Goal: Task Accomplishment & Management: Manage account settings

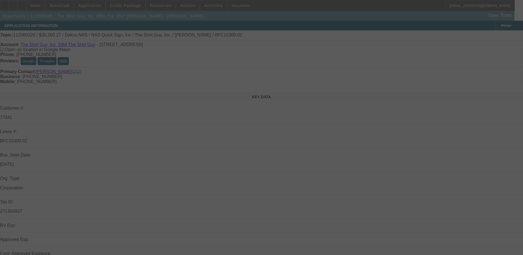
click at [255, 182] on div at bounding box center [261, 127] width 523 height 255
click at [251, 178] on div at bounding box center [261, 127] width 523 height 255
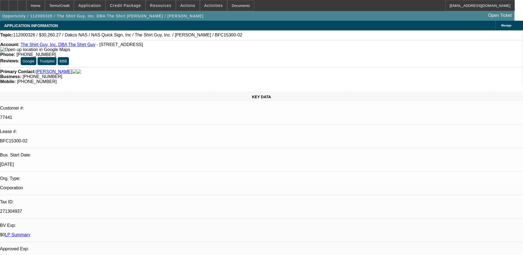
select select "0"
select select "0.1"
select select "0"
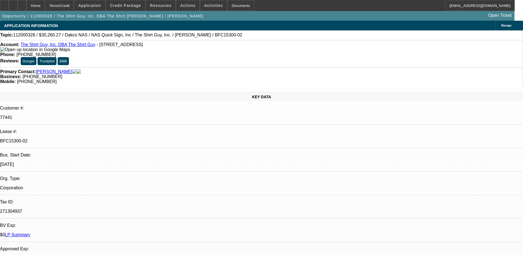
select select "0.1"
select select "0"
select select "0.1"
select select "0"
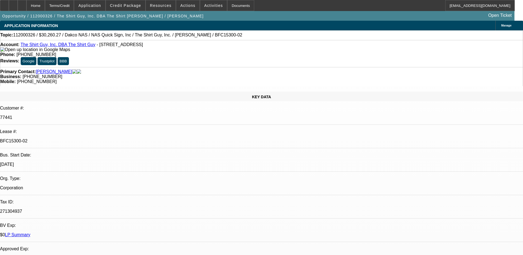
select select "0"
select select "0.1"
select select "1"
select select "4"
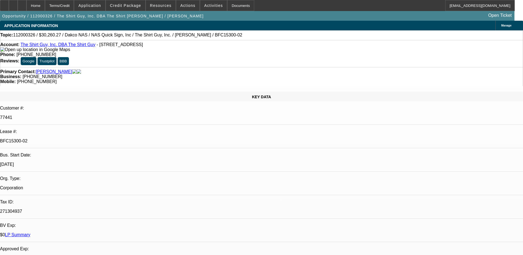
select select "1"
select select "4"
select select "1"
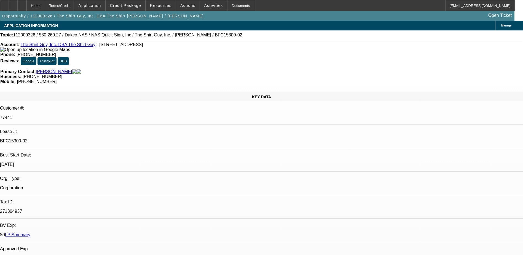
select select "4"
select select "1"
select select "4"
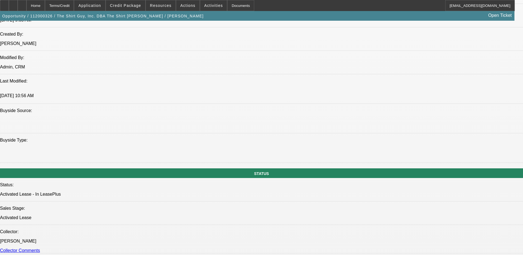
scroll to position [469, 0]
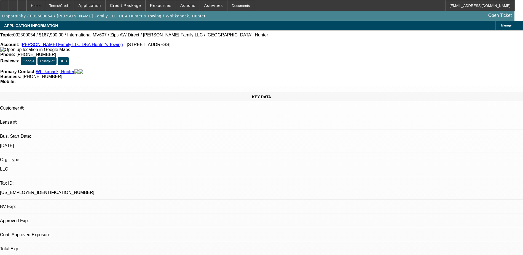
select select "0"
select select "2"
select select "0.1"
select select "1"
select select "2"
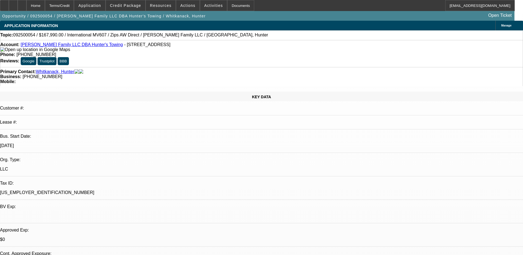
select select "4"
select select "0"
select select "2"
select select "0.1"
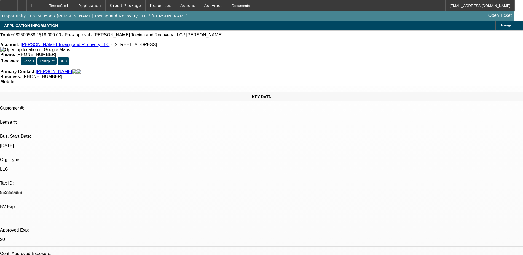
select select "4"
select select "0"
select select "2"
select select "0.1"
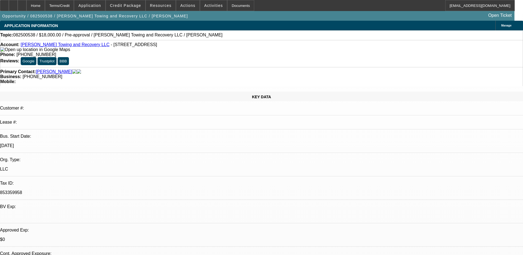
select select "4"
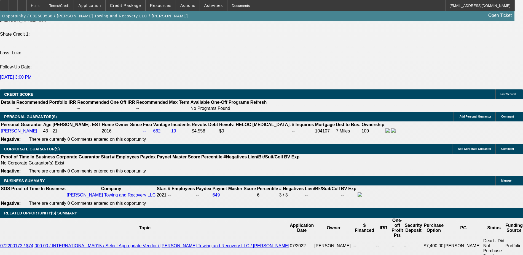
scroll to position [717, 0]
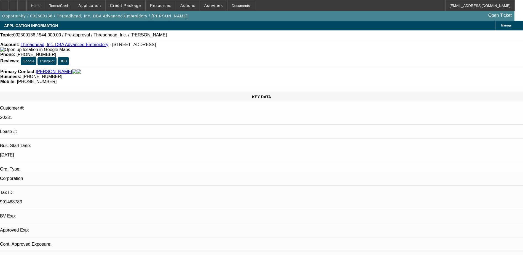
select select "0"
select select "2"
select select "0.1"
select select "1"
select select "2"
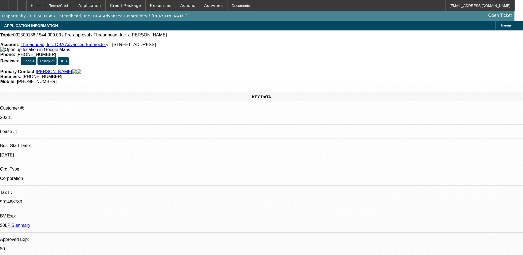
select select "4"
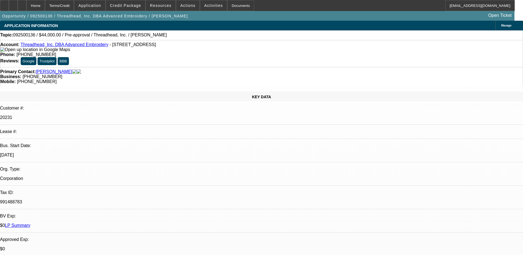
click at [53, 69] on link "Collins, Damon" at bounding box center [54, 71] width 36 height 5
click at [41, 45] on link "Threadhead, Inc. DBA Advanced Embroidery" at bounding box center [64, 44] width 88 height 5
click at [74, 6] on div "Terms/Credit" at bounding box center [59, 5] width 29 height 11
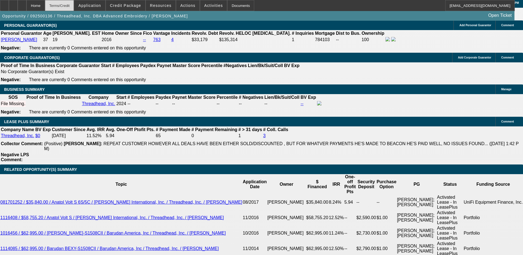
click at [74, 6] on div "Terms/Credit" at bounding box center [59, 5] width 29 height 11
click at [102, 1] on span at bounding box center [89, 5] width 31 height 13
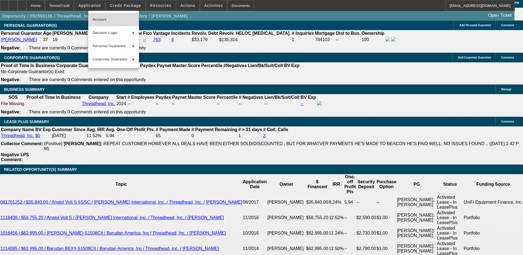
click at [113, 20] on span "Account" at bounding box center [114, 19] width 42 height 7
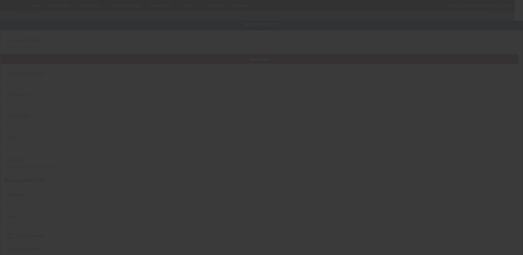
type input "Threadhead, Inc."
type input "38 Plant Rd"
type input "02601"
type input "Hyannis"
type input "(508) 778-6516"
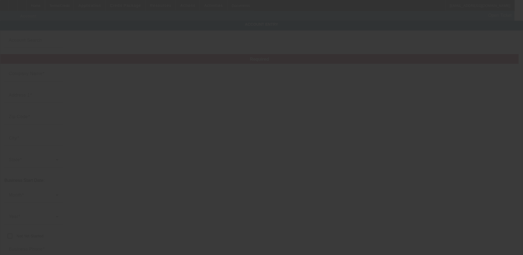
type input "Advanced Embroidery"
type input "mike@advancedembroidery.biz"
type input "Barnstable"
type input "(508) 778-0649"
type input "991488783"
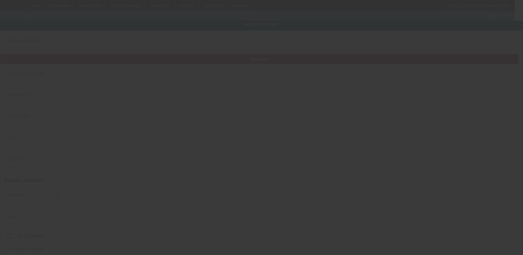
type input "https://ADVANCEDEMBROIDERY.BIZ"
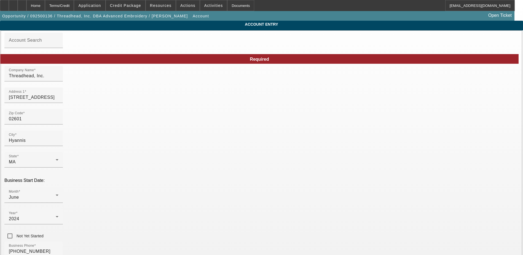
type input "9/8/2025"
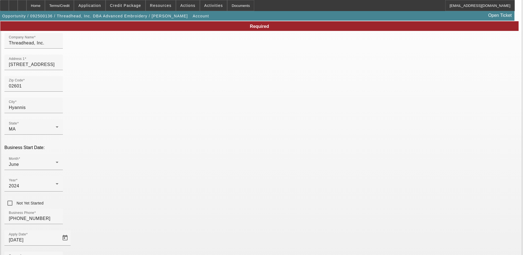
scroll to position [70, 0]
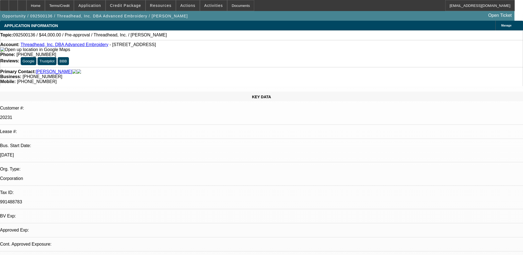
select select "0"
select select "2"
select select "0.1"
select select "4"
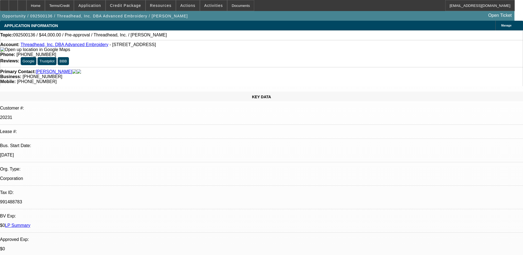
click at [137, 2] on span at bounding box center [125, 5] width 39 height 13
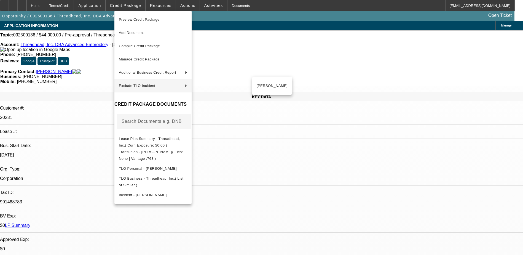
click at [388, 234] on div at bounding box center [261, 127] width 523 height 255
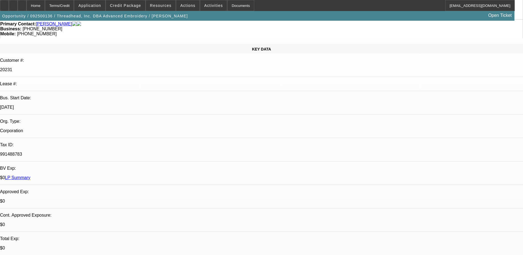
scroll to position [28, 0]
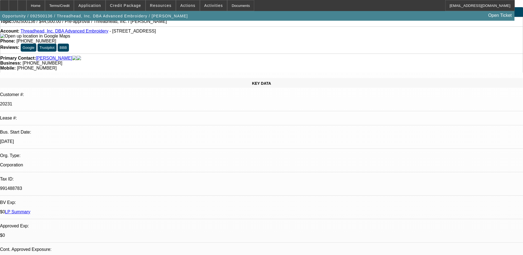
scroll to position [0, 0]
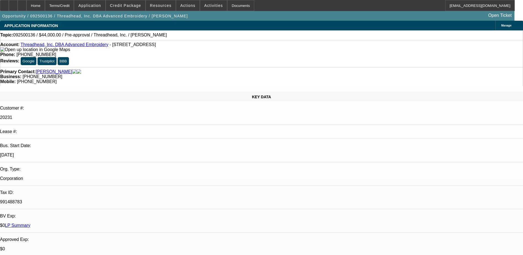
drag, startPoint x: 57, startPoint y: 60, endPoint x: 15, endPoint y: 65, distance: 42.7
click at [13, 92] on div "KEY DATA Customer #: 20231 Lease #: Bus. Start Date: 6/1/24 Org. Type: Corporat…" at bounding box center [261, 223] width 523 height 262
click at [163, 5] on span "Resources" at bounding box center [161, 5] width 22 height 4
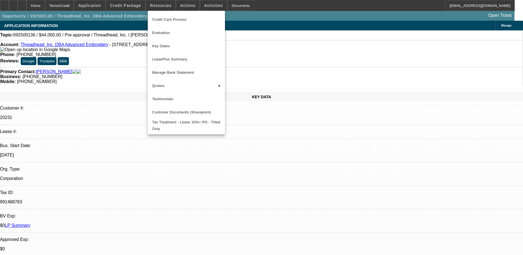
click at [183, 7] on div at bounding box center [261, 127] width 523 height 255
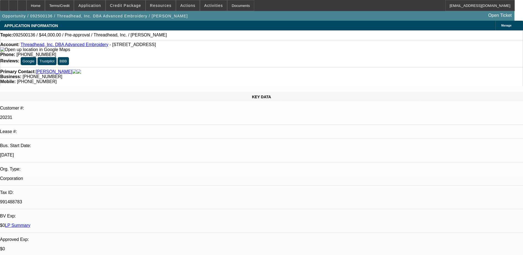
click at [183, 7] on span "Actions" at bounding box center [187, 5] width 15 height 4
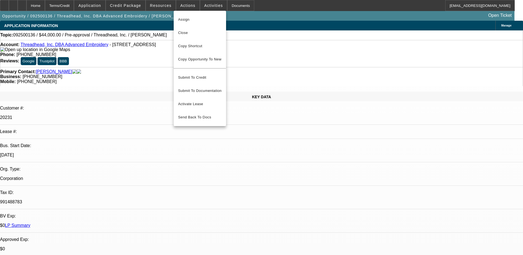
click at [210, 9] on div at bounding box center [261, 127] width 523 height 255
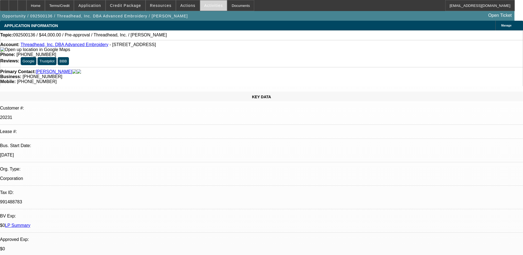
click at [213, 3] on span at bounding box center [213, 5] width 27 height 13
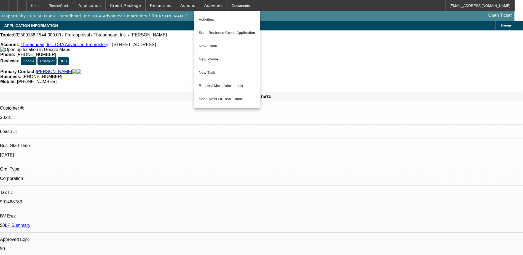
click at [236, 7] on div at bounding box center [261, 127] width 523 height 255
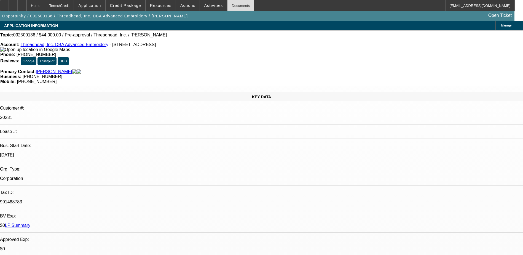
click at [230, 5] on div "Documents" at bounding box center [240, 5] width 27 height 11
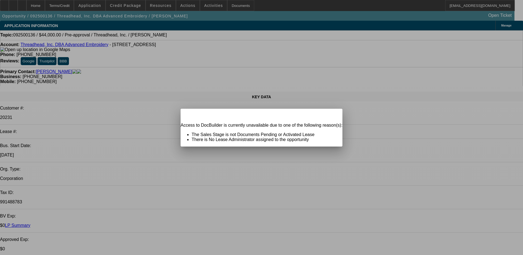
click at [330, 115] on div "Close" at bounding box center [336, 112] width 12 height 6
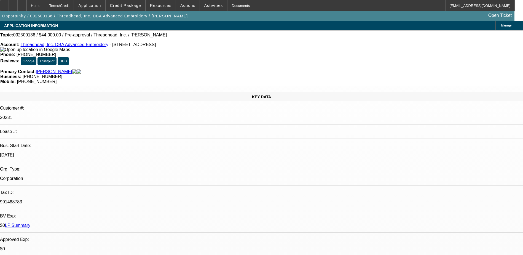
click at [44, 69] on link "Collins, Damon" at bounding box center [54, 71] width 36 height 5
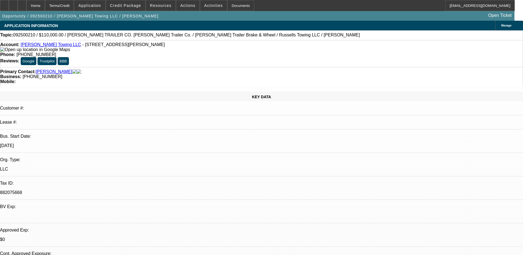
select select "0"
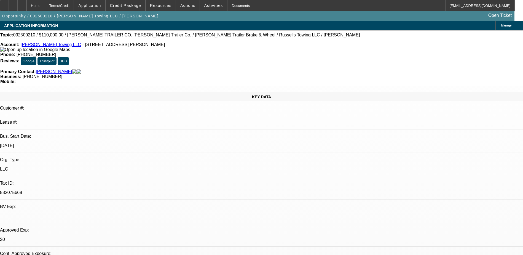
select select "0"
select select "0.1"
select select "0"
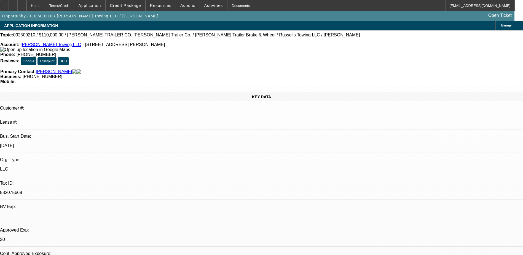
select select "0"
select select "1"
select select "3"
select select "6"
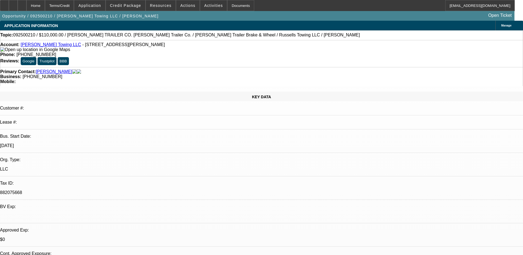
select select "1"
select select "2"
select select "6"
select select "1"
select select "2"
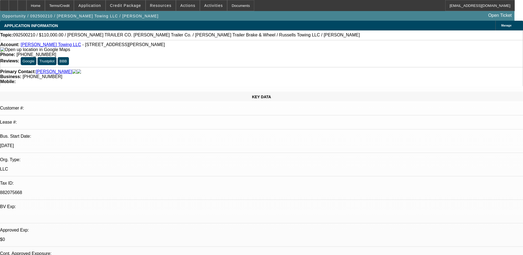
select select "4"
select select "1"
select select "3"
select select "6"
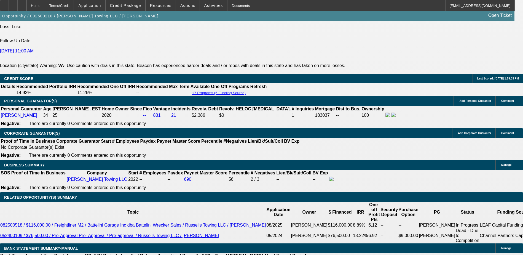
scroll to position [745, 0]
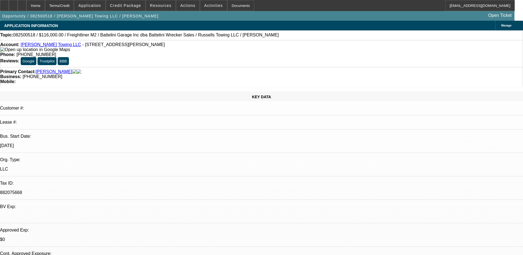
select select "0"
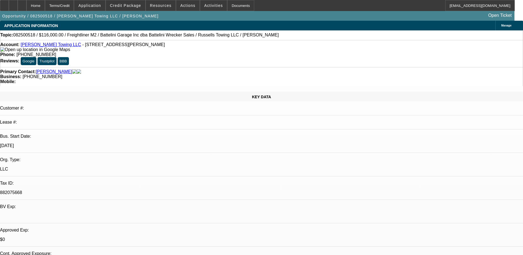
select select "0"
select select "1"
select select "3"
select select "6"
select select "1"
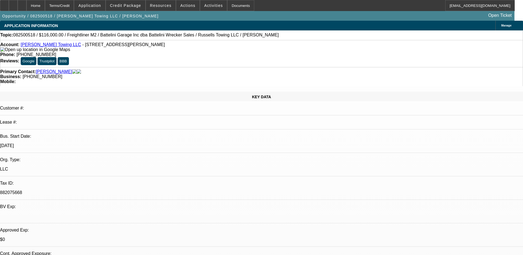
select select "3"
select select "6"
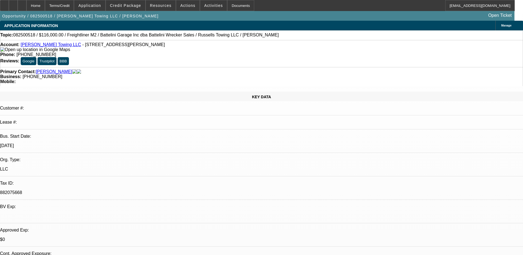
click at [141, 7] on span "Credit Package" at bounding box center [125, 5] width 31 height 4
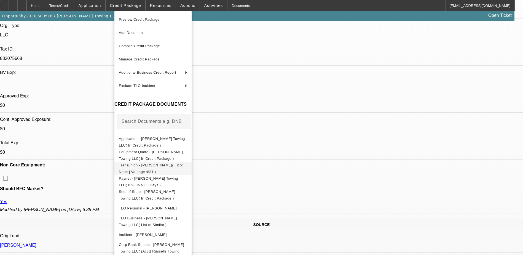
scroll to position [193, 0]
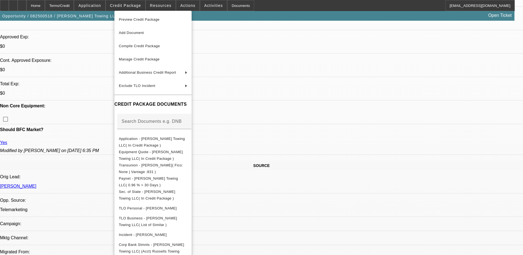
click at [318, 122] on div at bounding box center [261, 127] width 523 height 255
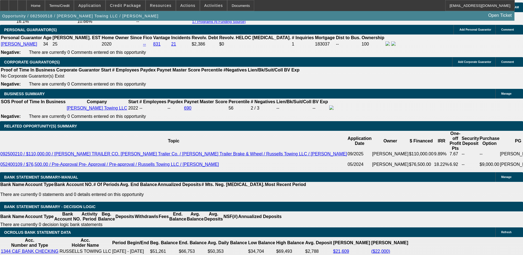
scroll to position [994, 0]
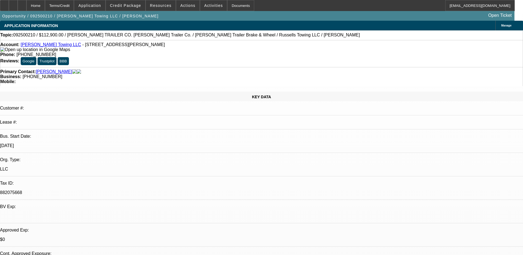
select select "0"
select select "3"
select select "0"
select select "6"
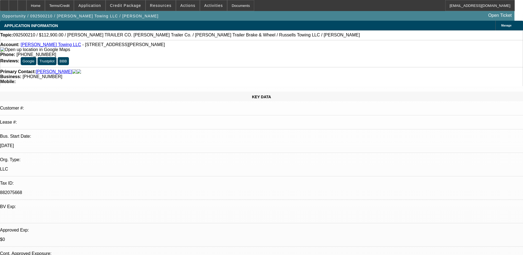
select select "0"
select select "3"
select select "0"
select select "6"
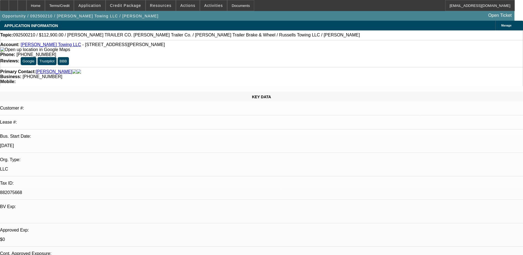
select select "0"
select select "2"
select select "0"
select select "6"
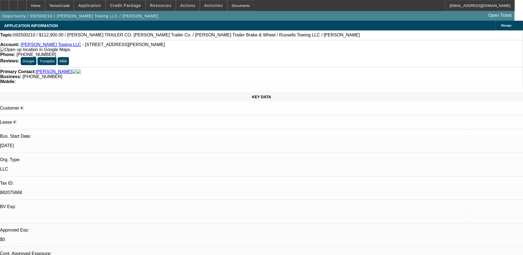
select select "0"
select select "2"
select select "0.1"
select select "4"
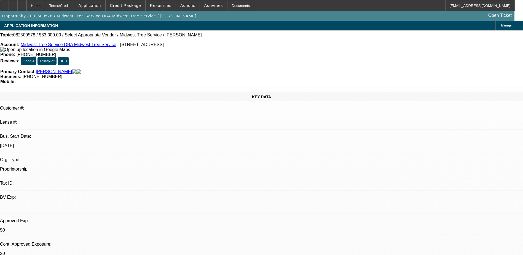
select select "0"
select select "2"
select select "0.1"
select select "1"
select select "2"
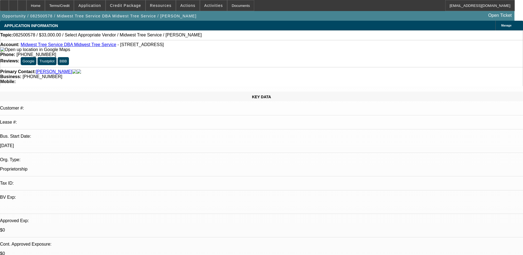
select select "4"
click at [141, 0] on div "Credit Package" at bounding box center [126, 5] width 40 height 11
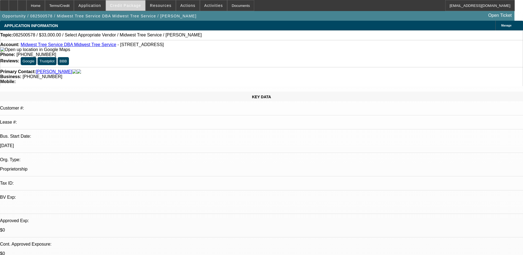
click at [139, 5] on span "Credit Package" at bounding box center [125, 5] width 31 height 4
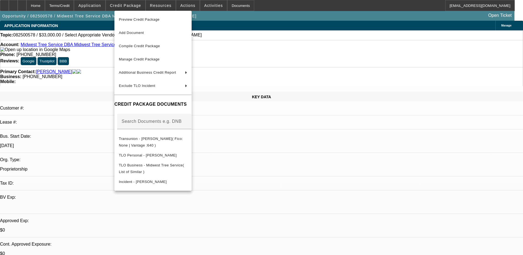
click at [139, 7] on div at bounding box center [261, 127] width 523 height 255
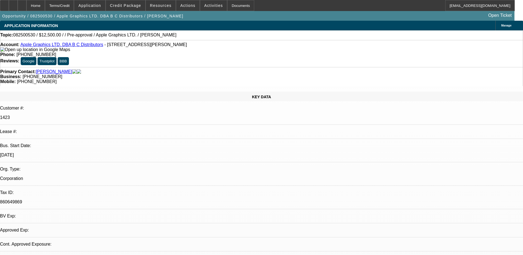
select select "0"
select select "2"
select select "0.1"
select select "1"
select select "2"
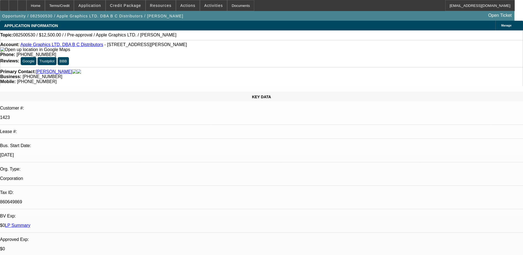
select select "4"
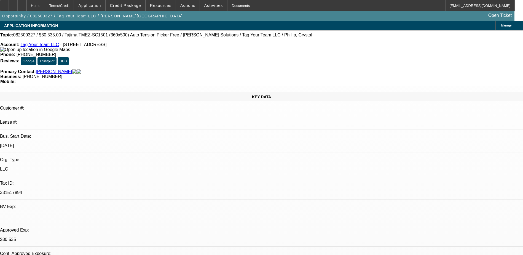
select select "0"
select select "2"
select select "0.1"
select select "0"
select select "2"
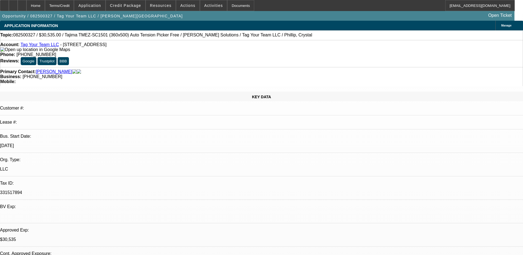
select select "0"
select select "2"
select select "0.1"
select select "0"
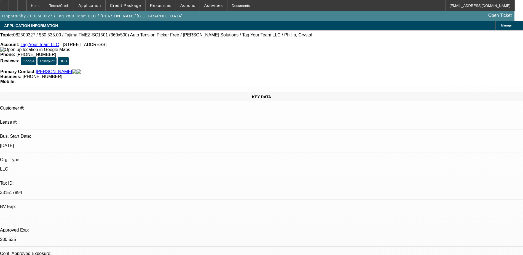
select select "2"
select select "0"
select select "1"
select select "2"
select select "4"
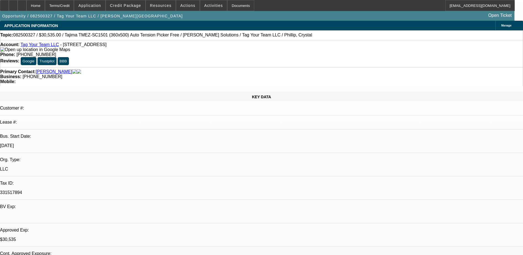
select select "1"
select select "2"
select select "6"
select select "1"
select select "2"
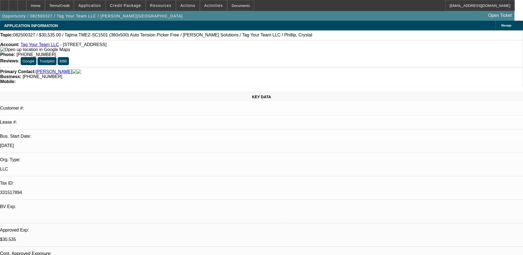
select select "4"
select select "1"
select select "2"
select select "6"
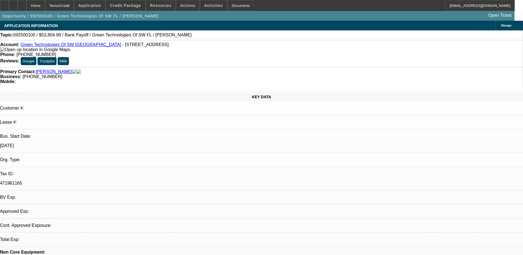
select select "0"
select select "2"
select select "0.1"
select select "4"
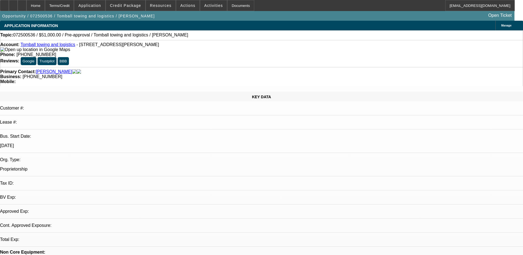
select select "0.15"
select select "2"
select select "0"
select select "1"
select select "2"
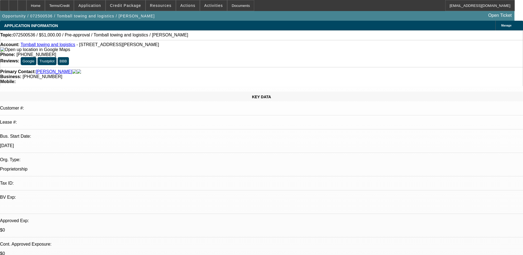
select select "6"
